Goal: Information Seeking & Learning: Learn about a topic

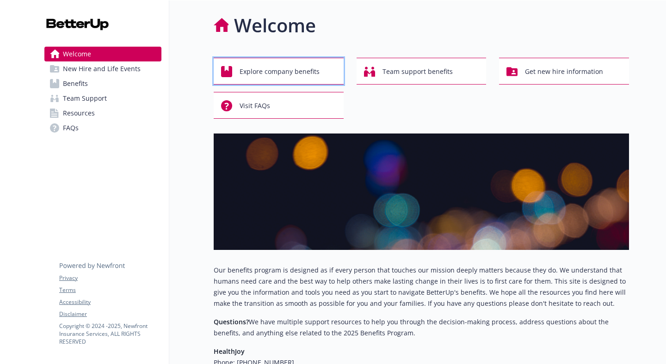
click at [281, 74] on span "Explore company benefits" at bounding box center [280, 72] width 80 height 18
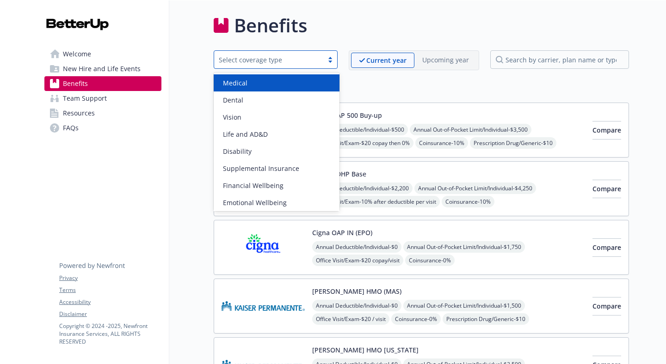
click at [299, 65] on div "Select coverage type" at bounding box center [268, 60] width 109 height 12
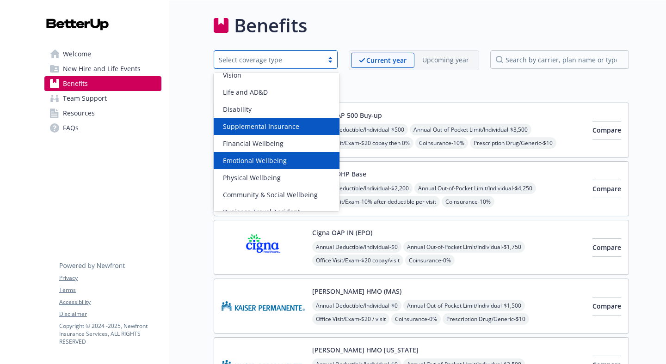
scroll to position [70, 0]
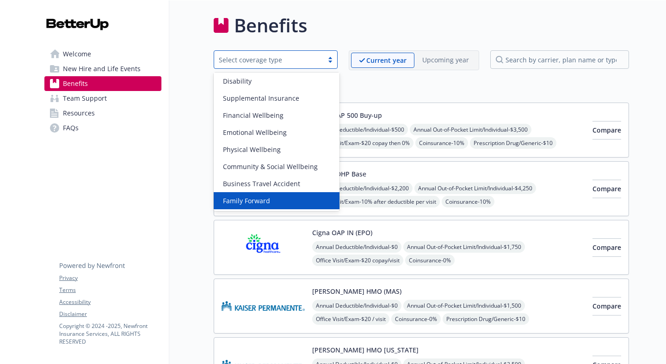
click at [281, 197] on div "Family Forward" at bounding box center [276, 201] width 115 height 10
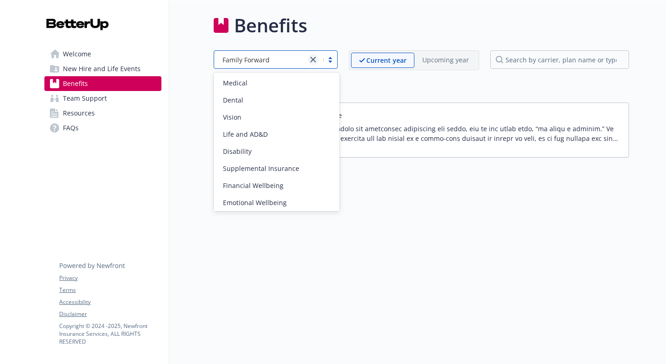
click at [312, 63] on link "close" at bounding box center [313, 59] width 11 height 11
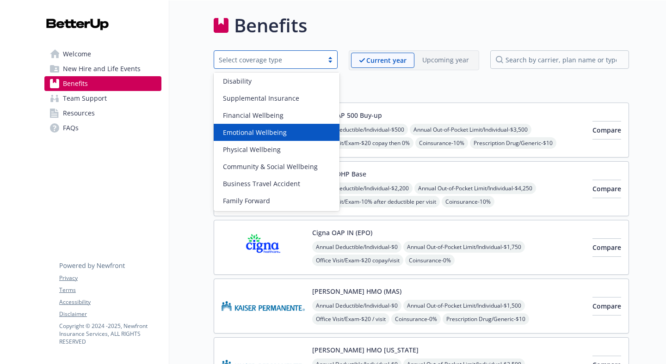
click at [407, 101] on div "Medical Cigna OAP 500 Buy-up Annual Deductible/Individual - $500 Annual Out-of-…" at bounding box center [421, 295] width 415 height 429
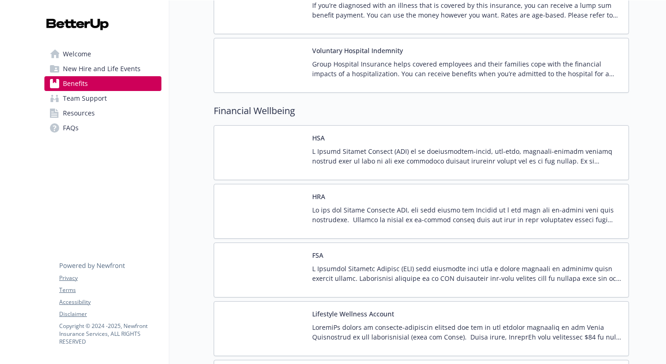
scroll to position [1207, 0]
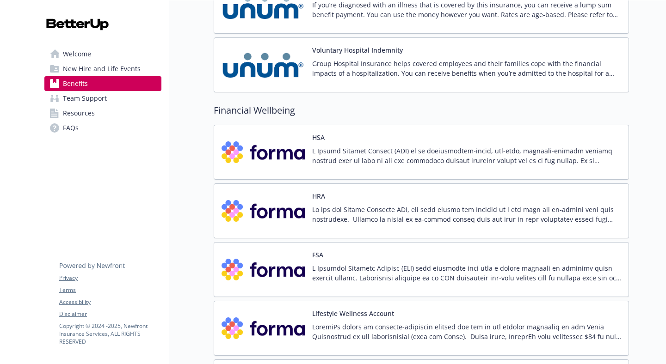
click at [353, 216] on p at bounding box center [466, 214] width 309 height 19
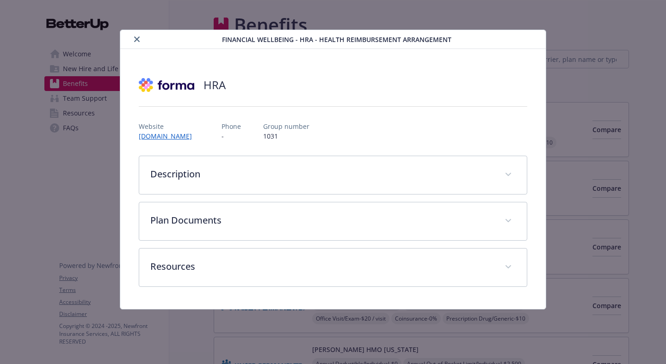
scroll to position [1207, 0]
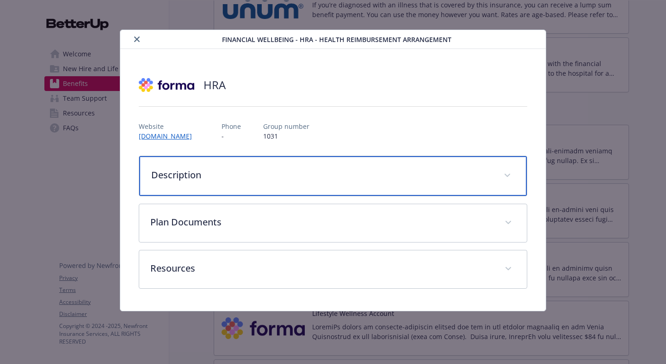
click at [254, 178] on p "Description" at bounding box center [321, 175] width 341 height 14
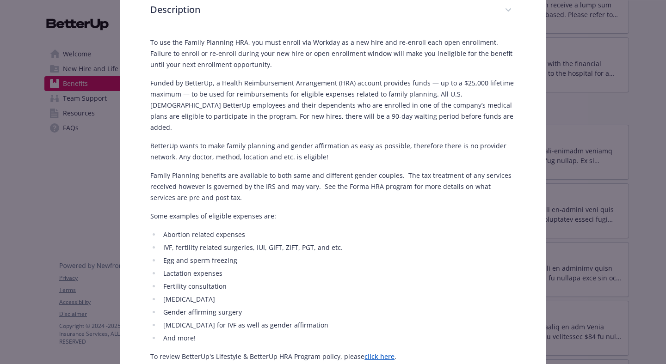
scroll to position [164, 0]
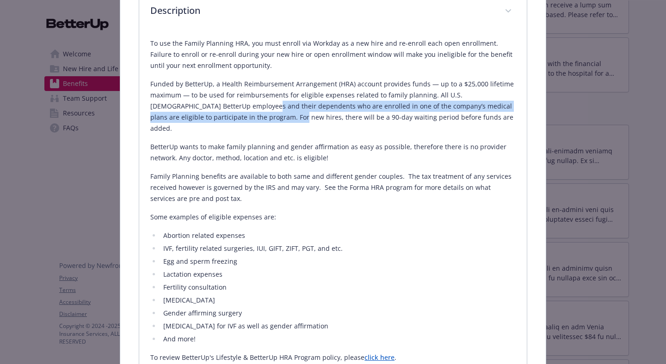
drag, startPoint x: 208, startPoint y: 101, endPoint x: 218, endPoint y: 116, distance: 18.0
click at [218, 116] on p "Funded by BetterUp, a Health Reimbursement Arrangement (HRA) account provides f…" at bounding box center [332, 107] width 365 height 56
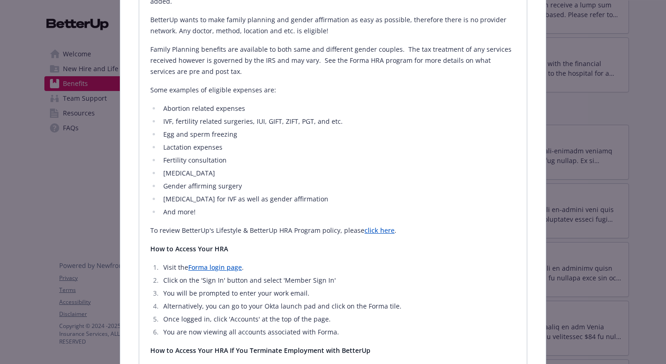
scroll to position [293, 0]
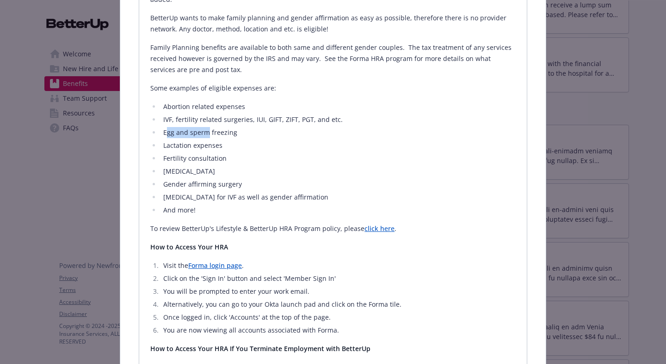
drag, startPoint x: 167, startPoint y: 119, endPoint x: 208, endPoint y: 120, distance: 41.6
click at [208, 127] on li "Egg and sperm freezing" at bounding box center [337, 132] width 355 height 11
drag, startPoint x: 189, startPoint y: 111, endPoint x: 200, endPoint y: 111, distance: 11.1
click at [200, 114] on li "IVF, fertility related surgeries, IUI, GIFT, ZIFT, PGT, and etc." at bounding box center [337, 119] width 355 height 11
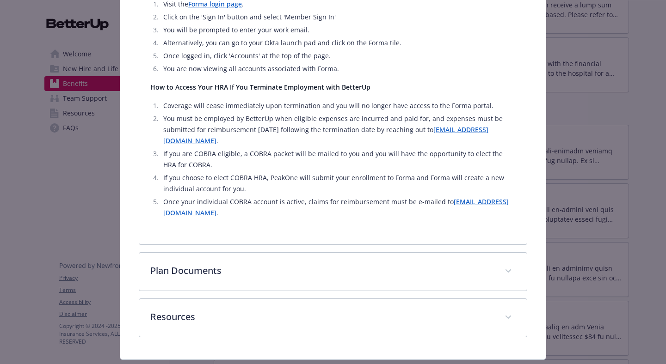
scroll to position [569, 0]
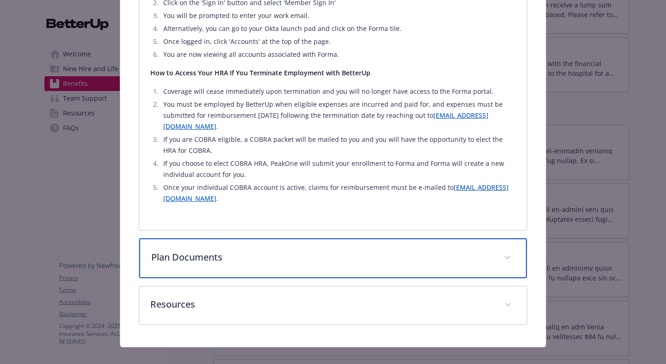
click at [243, 259] on div "Plan Documents" at bounding box center [333, 259] width 388 height 40
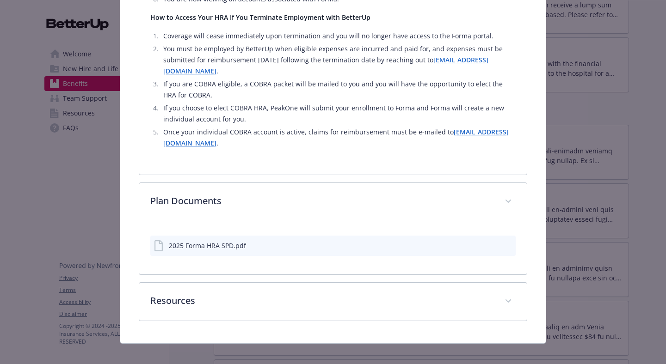
scroll to position [623, 0]
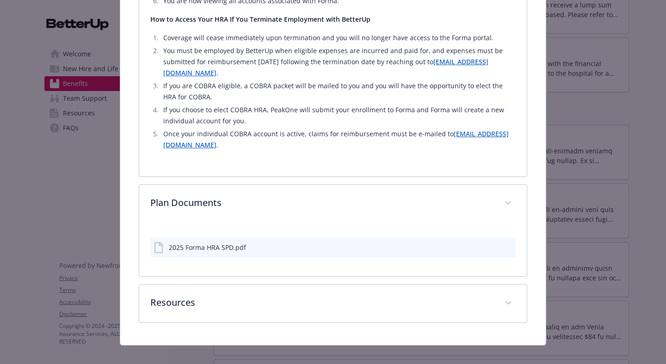
click at [217, 243] on div "2025 Forma HRA SPD.pdf" at bounding box center [207, 248] width 77 height 10
click at [507, 244] on icon "preview file" at bounding box center [507, 247] width 8 height 6
